Goal: Task Accomplishment & Management: Manage account settings

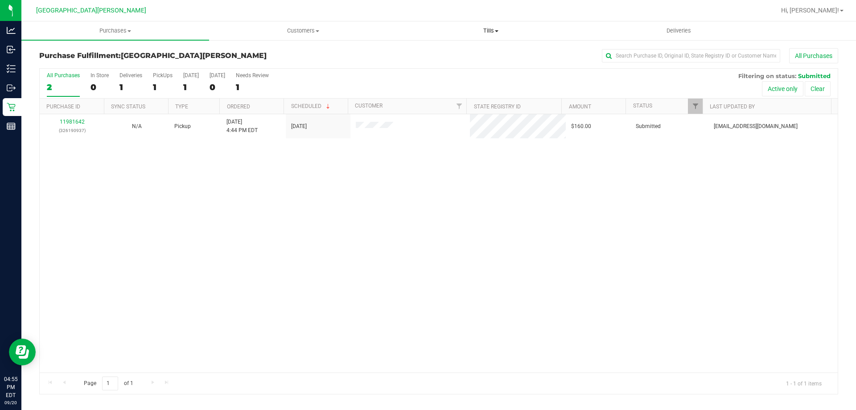
click at [494, 30] on span "Tills" at bounding box center [490, 31] width 187 height 8
click at [468, 54] on li "Manage tills" at bounding box center [491, 54] width 188 height 11
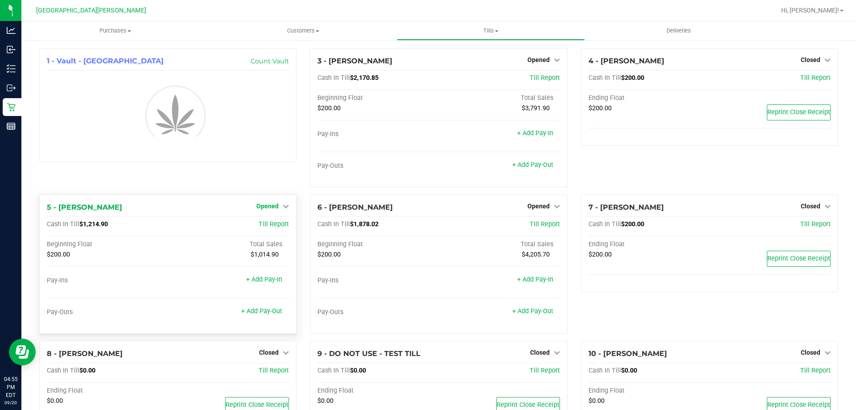
click at [271, 207] on div "Opened" at bounding box center [272, 206] width 33 height 11
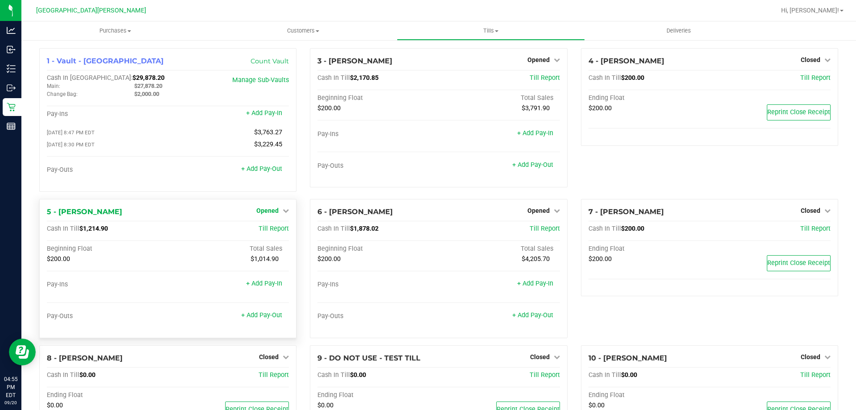
click at [264, 214] on span "Opened" at bounding box center [267, 210] width 22 height 7
click at [263, 232] on link "Close Till" at bounding box center [269, 228] width 24 height 7
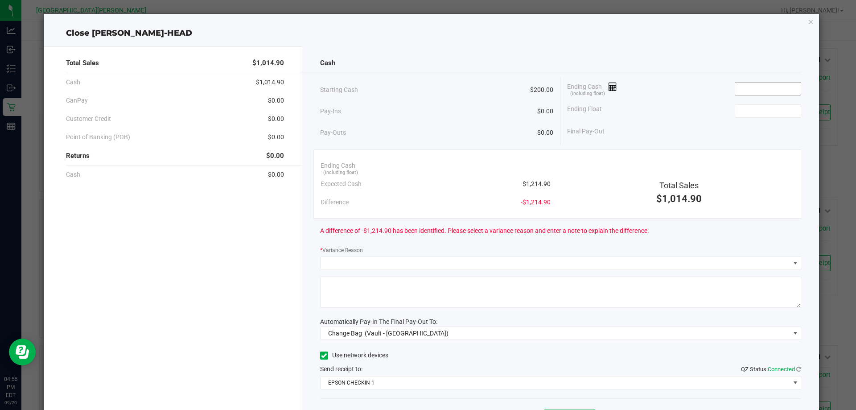
click at [764, 88] on input at bounding box center [768, 88] width 66 height 12
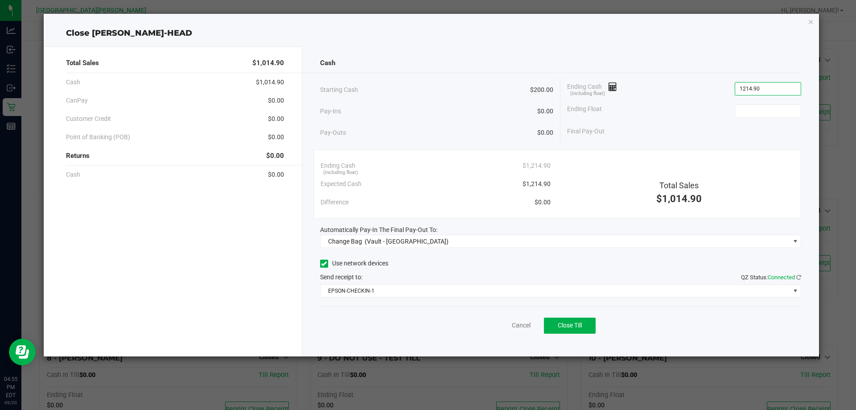
type input "$1,214.90"
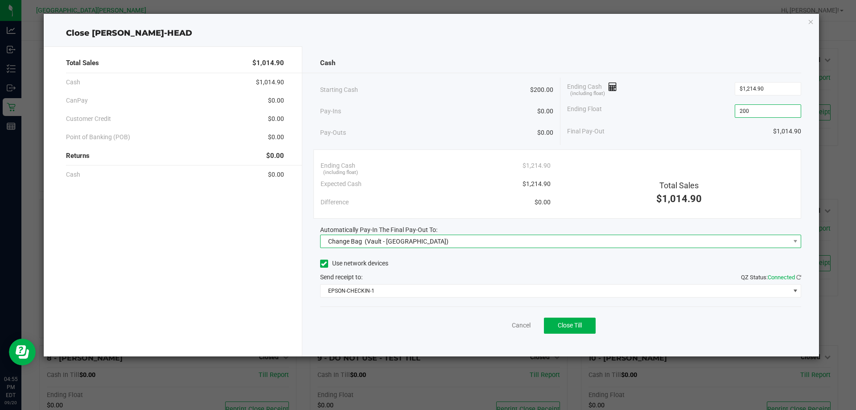
type input "$200.00"
click at [660, 239] on span "Change Bag (Vault - [GEOGRAPHIC_DATA])" at bounding box center [556, 241] width 470 height 12
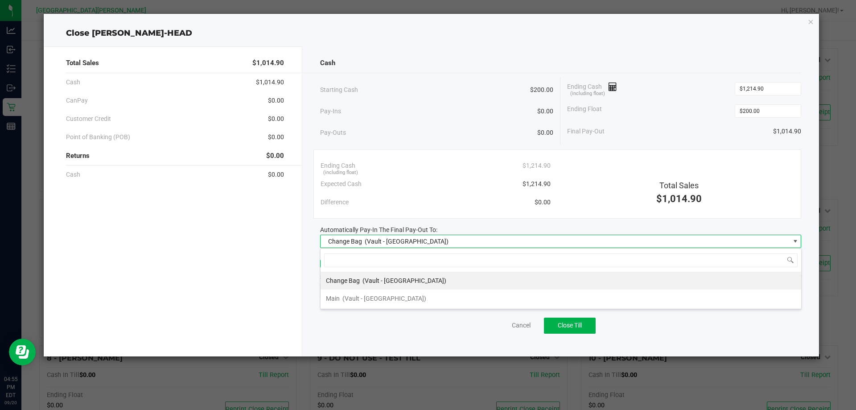
scroll to position [13, 481]
click at [457, 301] on li "Main (Vault - [GEOGRAPHIC_DATA])" at bounding box center [561, 298] width 481 height 18
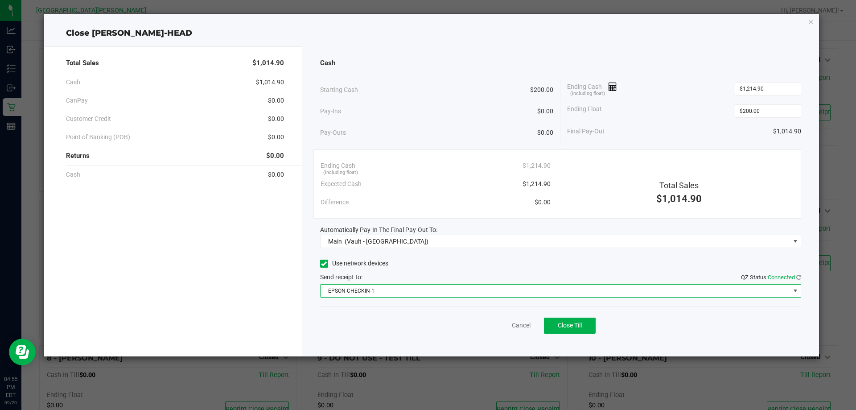
click at [457, 292] on span "EPSON-CHECKIN-1" at bounding box center [556, 291] width 470 height 12
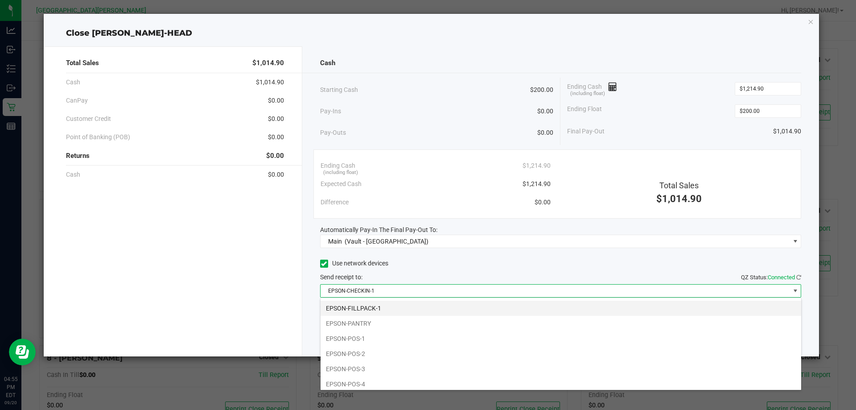
scroll to position [47, 0]
click at [398, 309] on li "EPSON-FILLPACK-1" at bounding box center [561, 304] width 481 height 15
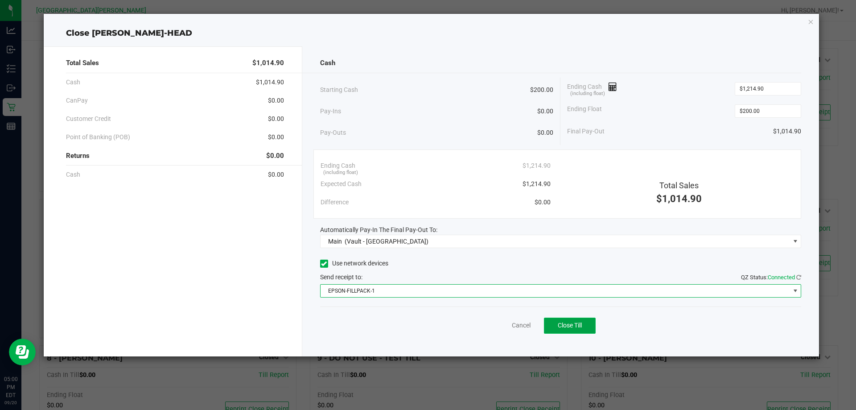
click at [588, 320] on button "Close Till" at bounding box center [570, 326] width 52 height 16
